Goal: Information Seeking & Learning: Learn about a topic

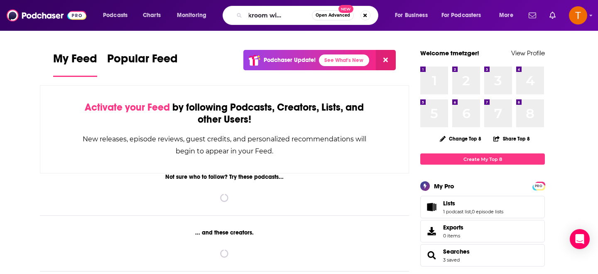
scroll to position [0, 31]
type input "the backroom with retail dive"
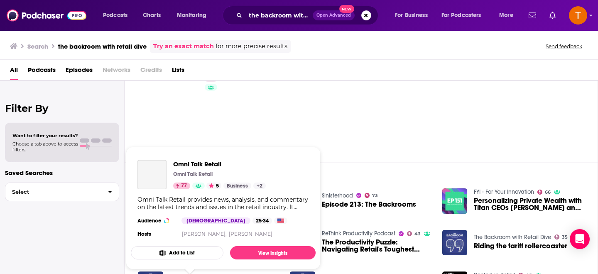
scroll to position [38, 0]
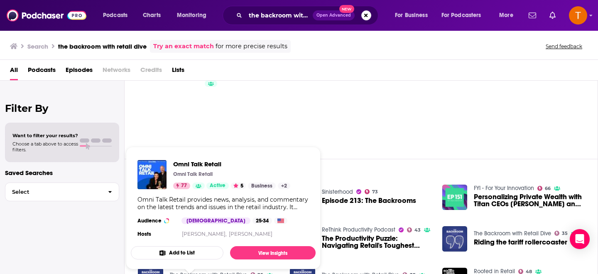
click at [338, 121] on div "35" at bounding box center [368, 108] width 460 height 81
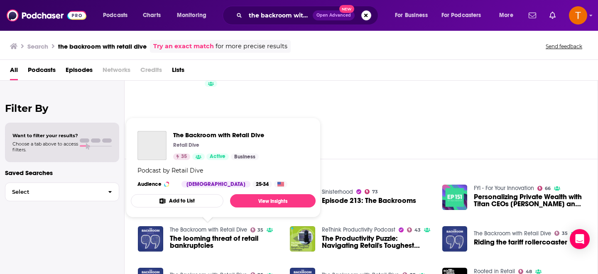
click at [203, 230] on link "The Backroom with Retail Dive" at bounding box center [208, 229] width 77 height 7
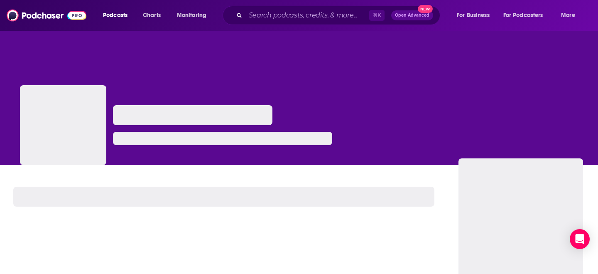
scroll to position [53, 0]
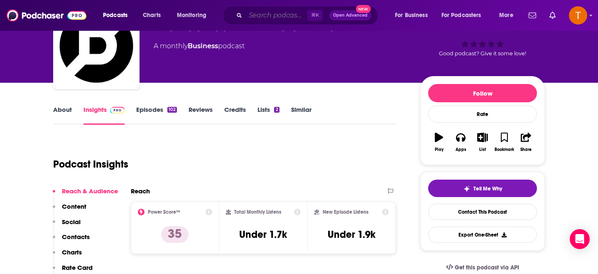
click at [289, 12] on input "Search podcasts, credits, & more..." at bounding box center [276, 15] width 62 height 13
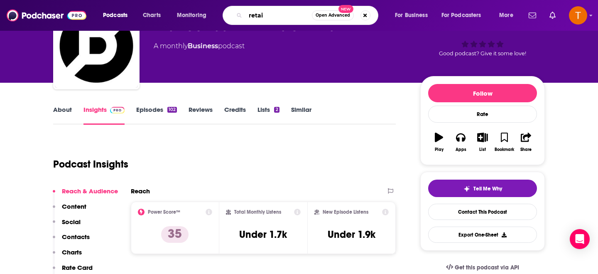
type input "retail"
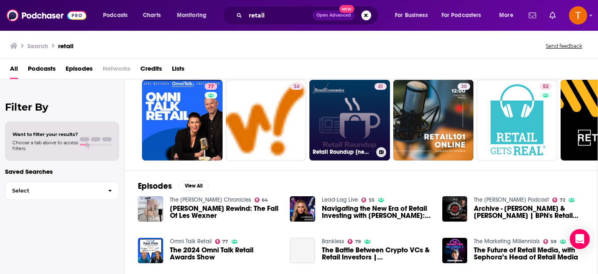
scroll to position [28, 0]
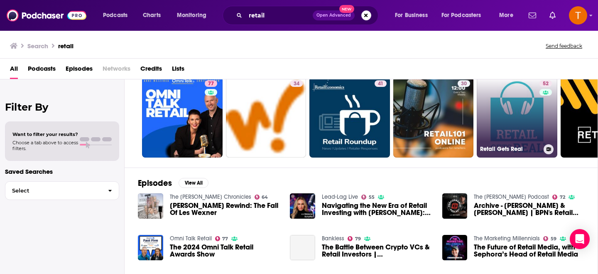
click at [518, 130] on link "52 Retail Gets Real" at bounding box center [517, 117] width 81 height 81
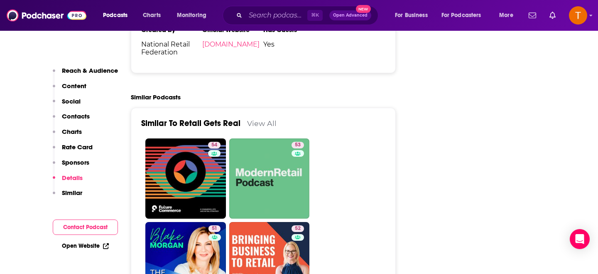
scroll to position [1524, 0]
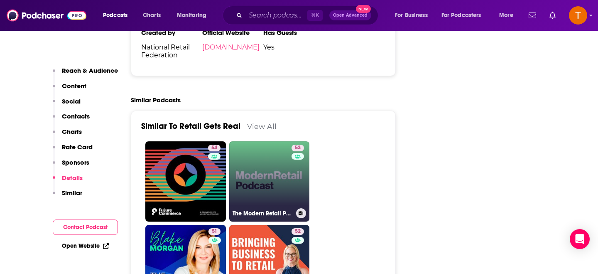
click at [259, 144] on link "53 The Modern Retail Podcast" at bounding box center [269, 181] width 81 height 81
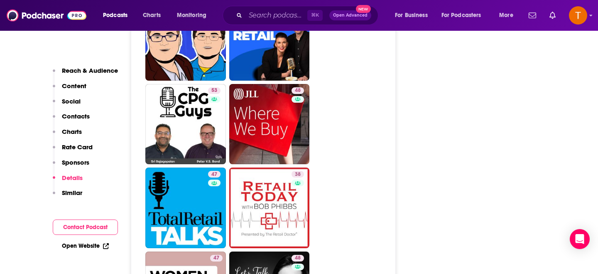
scroll to position [1918, 0]
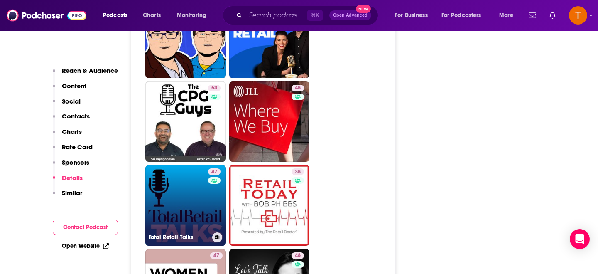
click at [160, 165] on link "47 Total Retail Talks" at bounding box center [185, 205] width 81 height 81
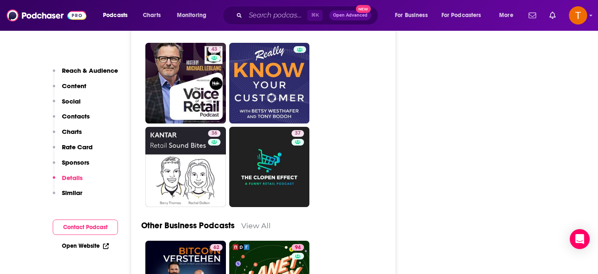
scroll to position [2458, 0]
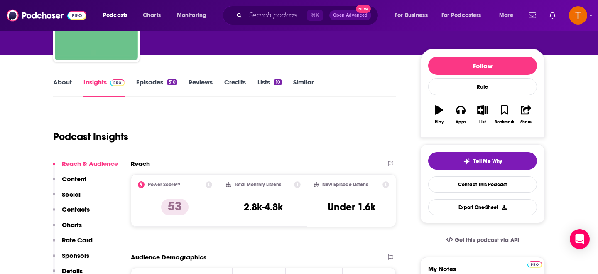
scroll to position [83, 0]
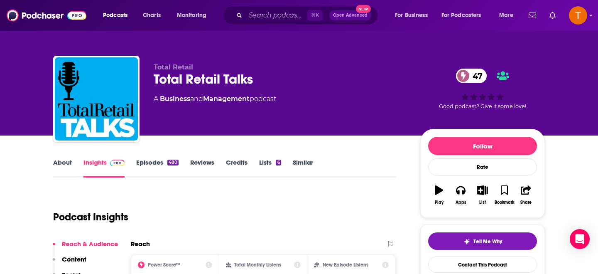
scroll to position [109, 0]
